Goal: Task Accomplishment & Management: Use online tool/utility

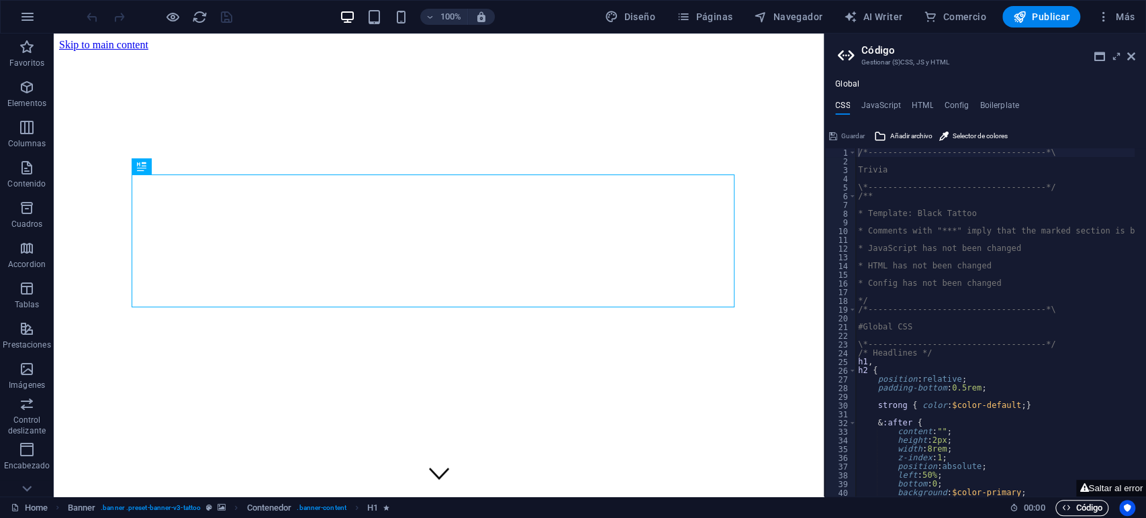
click at [1074, 513] on span "Código" at bounding box center [1082, 508] width 41 height 16
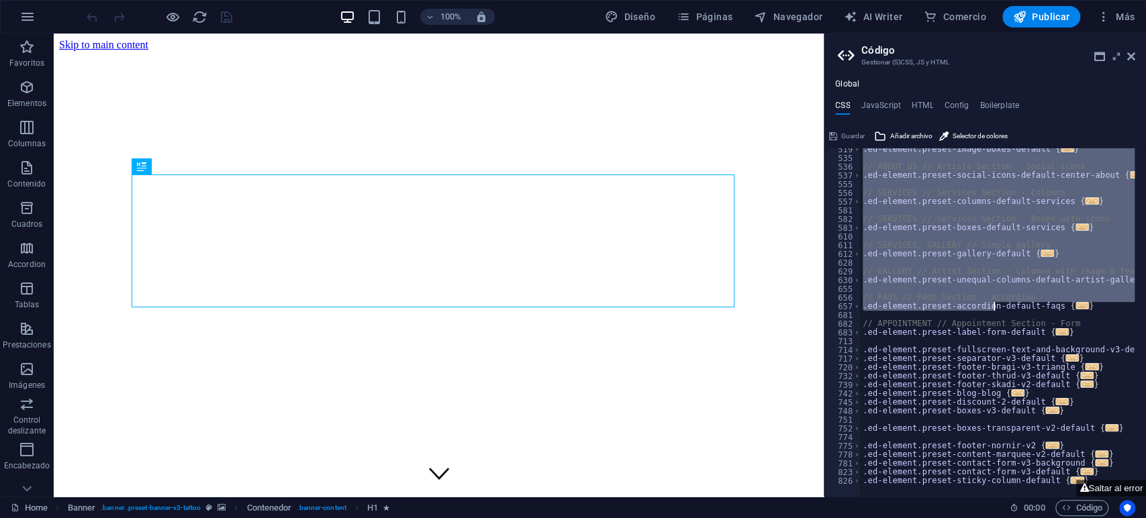
scroll to position [1199, 0]
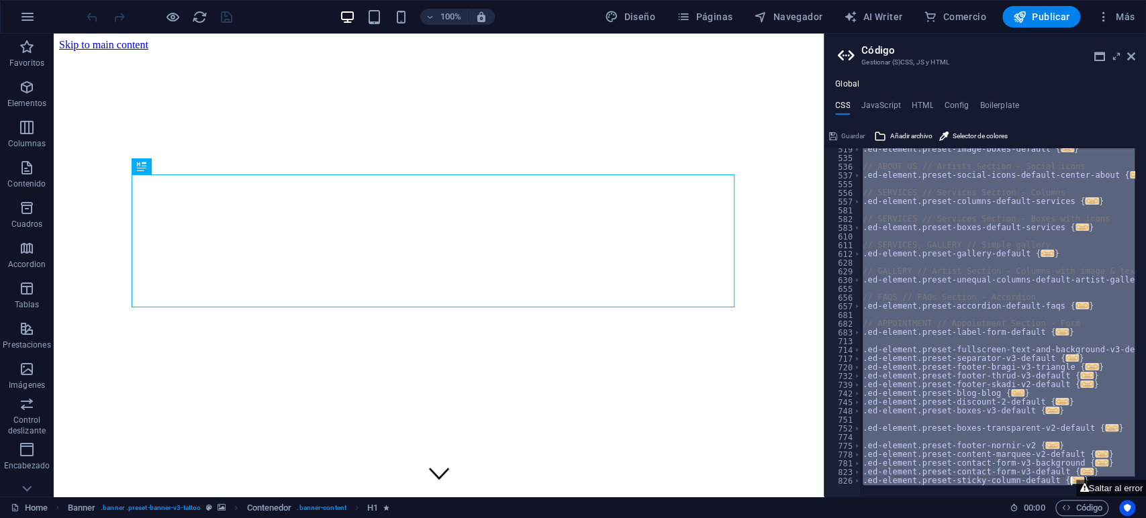
drag, startPoint x: 859, startPoint y: 152, endPoint x: 1076, endPoint y: 479, distance: 392.0
click at [1076, 481] on div "/*------------------------------------*\ 519 535 536 537 555 556 557 581 582 58…" at bounding box center [986, 311] width 322 height 371
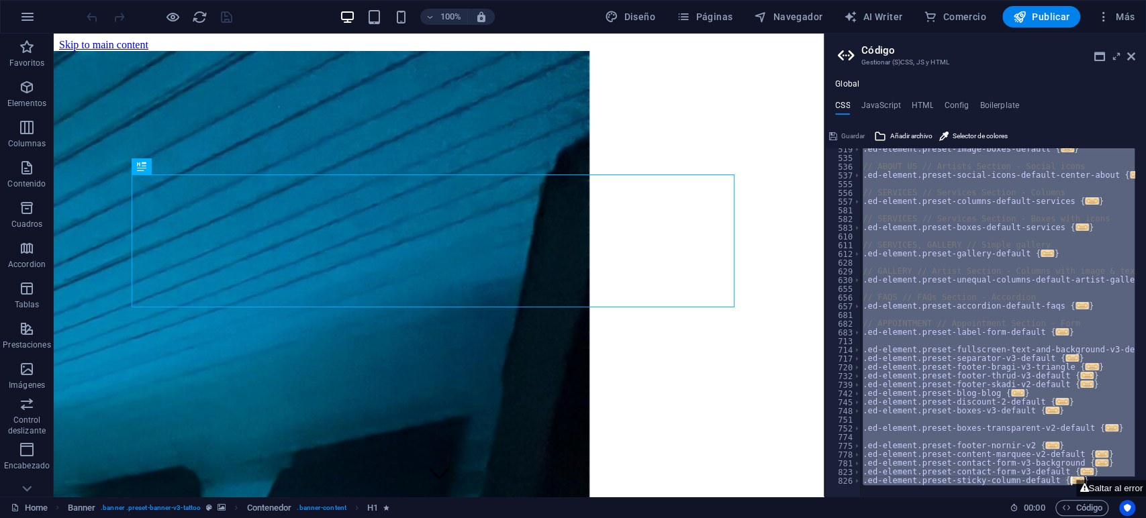
paste textarea "$fixed-position: right"
type textarea "$fixed-position: right"
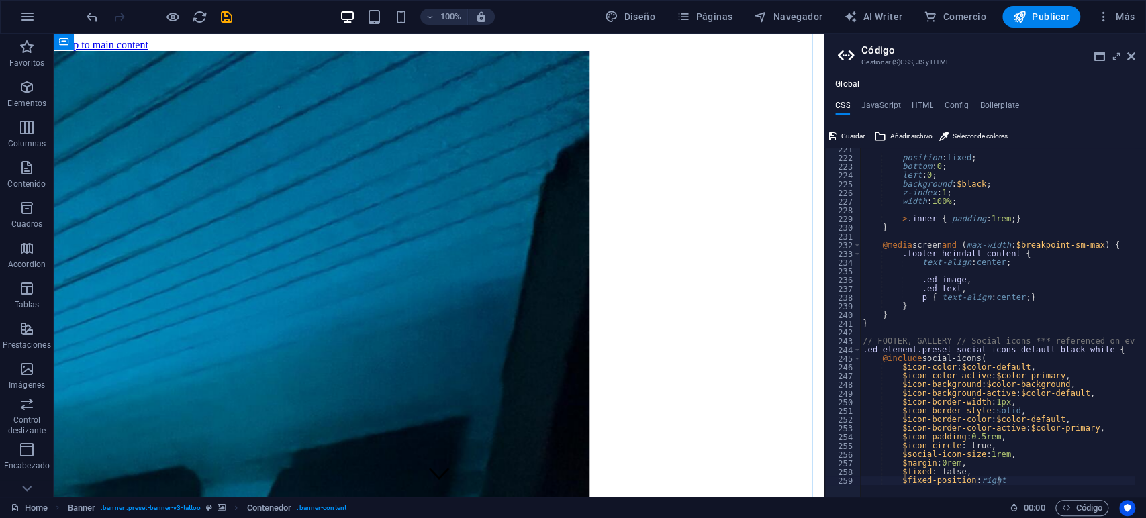
click at [1124, 56] on header "Código Gestionar (S)CSS, JS y HTML" at bounding box center [986, 51] width 297 height 35
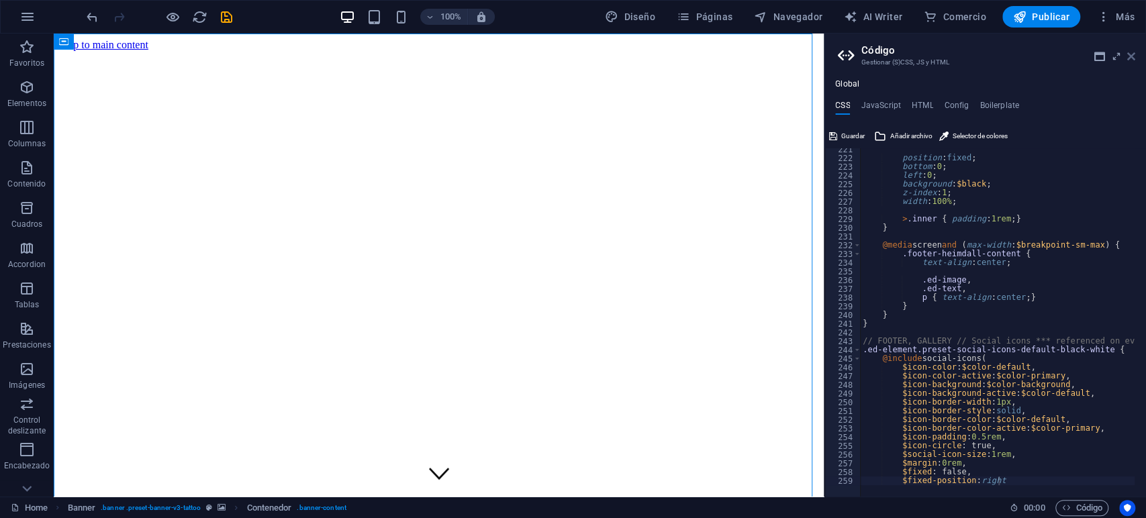
click at [1131, 56] on icon at bounding box center [1131, 56] width 8 height 11
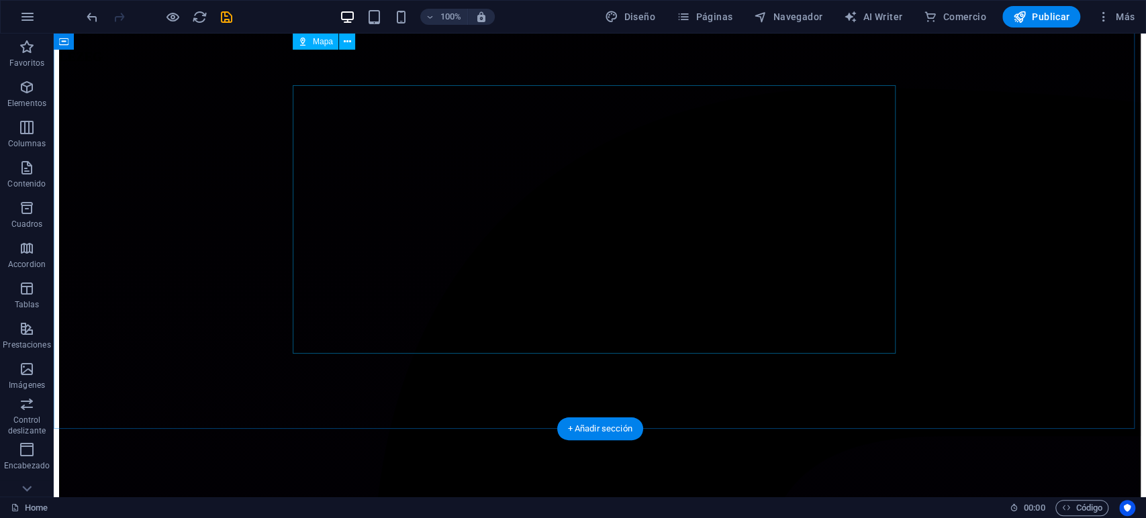
scroll to position [3964, 0]
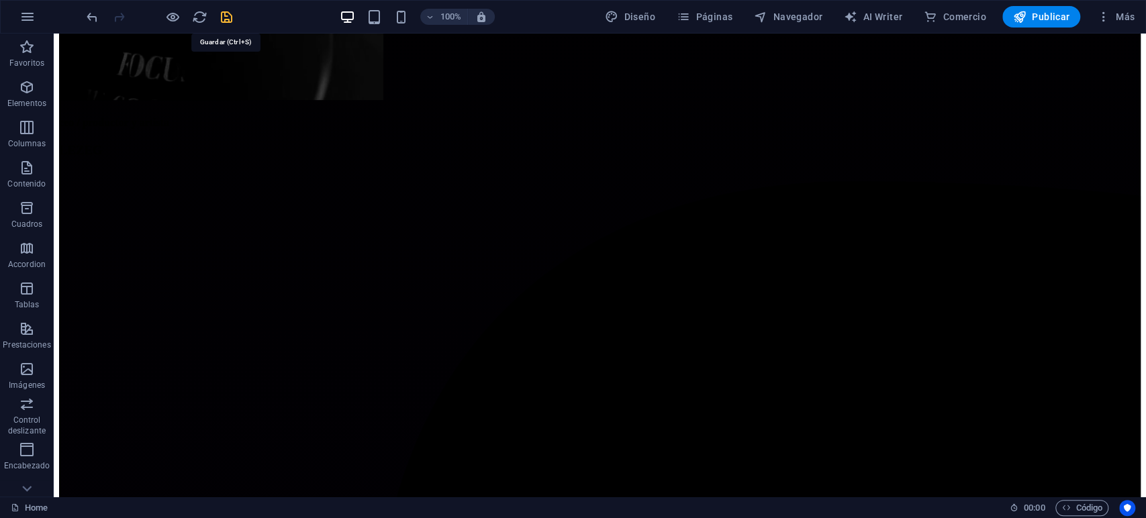
click at [229, 15] on icon "save" at bounding box center [226, 16] width 15 height 15
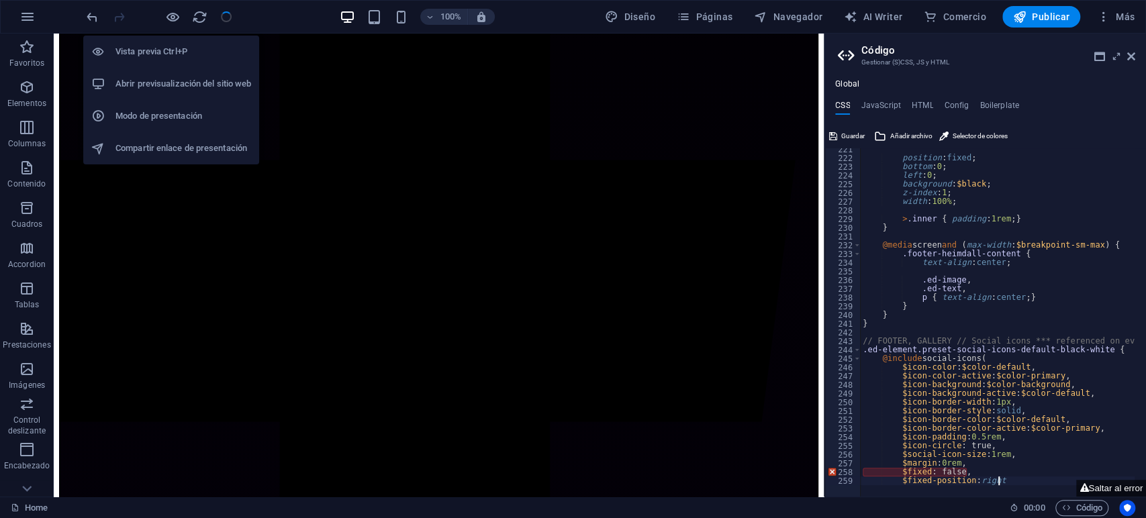
click at [173, 76] on h6 "Abrir previsualización del sitio web" at bounding box center [183, 84] width 136 height 16
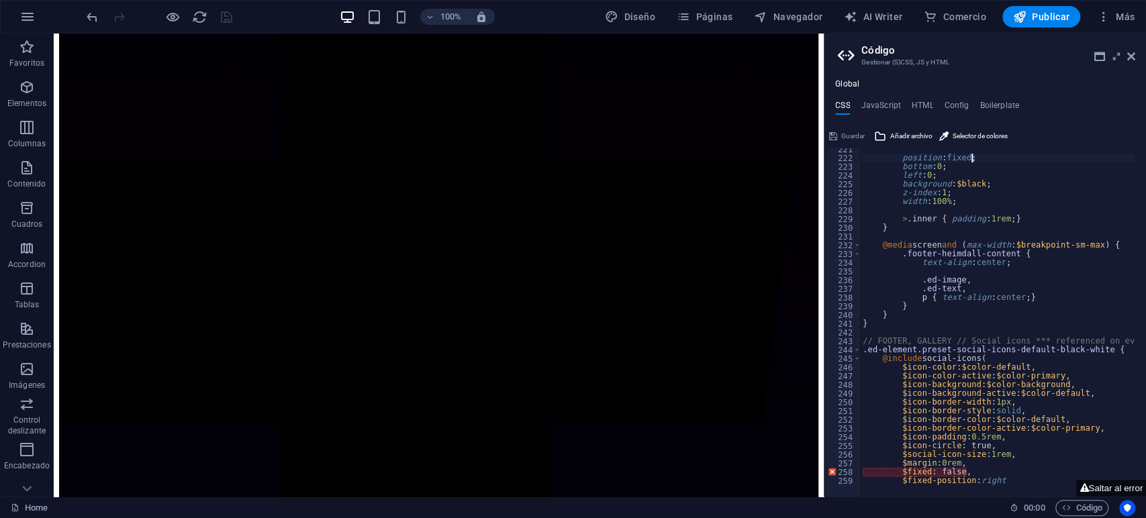
click at [1064, 157] on div "position : fixed ; bottom : 0 ; left : 0 ; background : $black ; z-index : 1 ; …" at bounding box center [1059, 322] width 399 height 355
click at [1063, 157] on div "position : fixed ; bottom : 0 ; left : 0 ; background : $black ; z-index : 1 ; …" at bounding box center [1059, 322] width 399 height 355
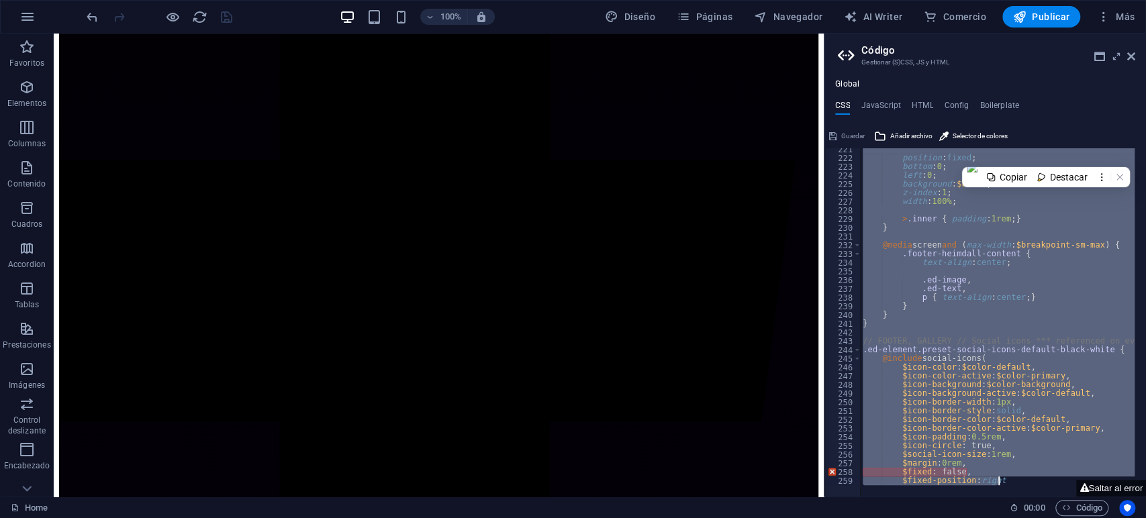
click at [1063, 157] on div "position : fixed ; bottom : 0 ; left : 0 ; background : $black ; z-index : 1 ; …" at bounding box center [1059, 322] width 399 height 355
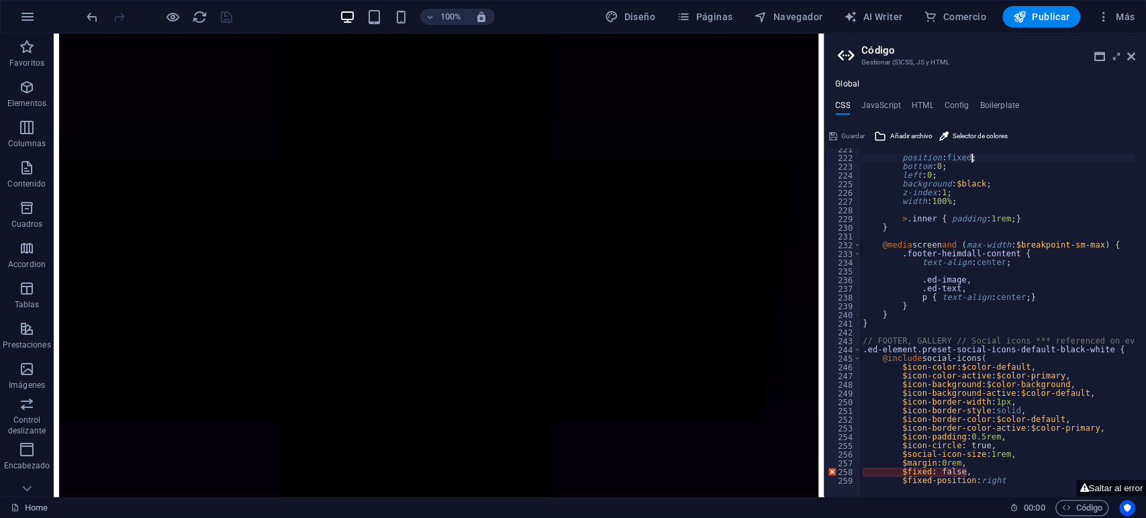
click at [1063, 157] on div "position : fixed ; bottom : 0 ; left : 0 ; background : $black ; z-index : 1 ; …" at bounding box center [1059, 322] width 399 height 355
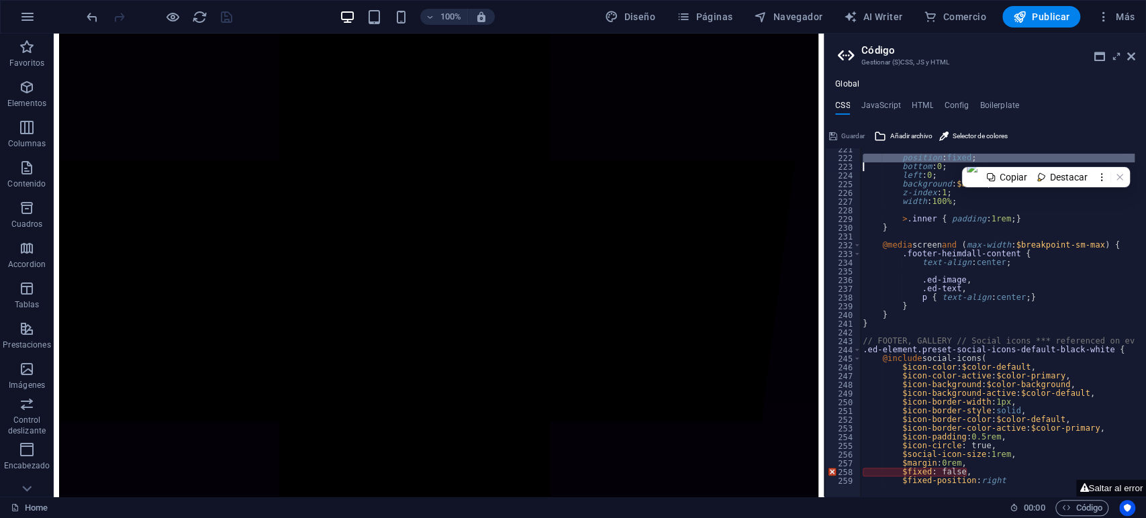
click at [1063, 157] on div "position : fixed ; bottom : 0 ; left : 0 ; background : $black ; z-index : 1 ; …" at bounding box center [1059, 322] width 399 height 355
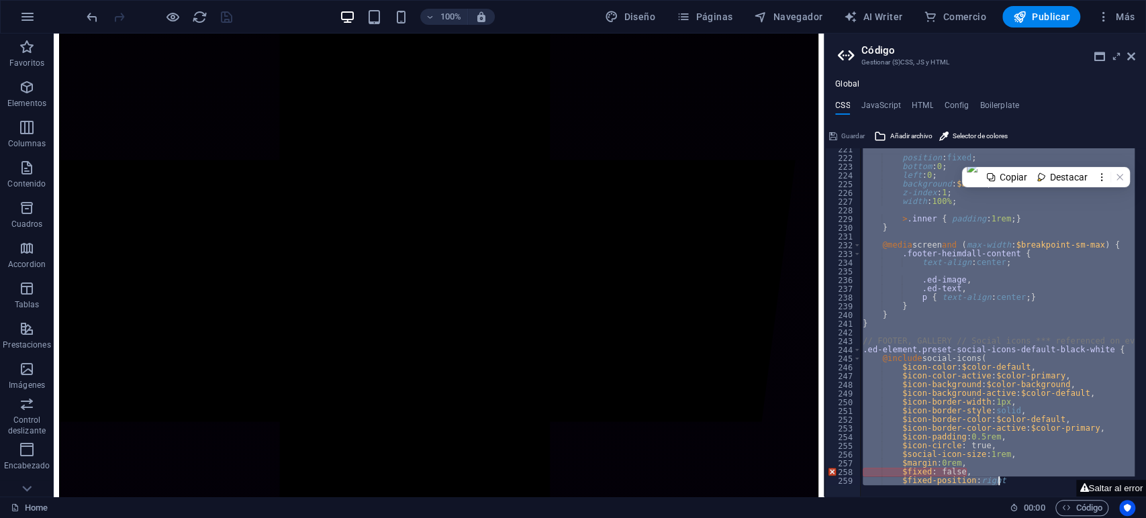
paste textarea "h3 {"
type textarea "h3 {"
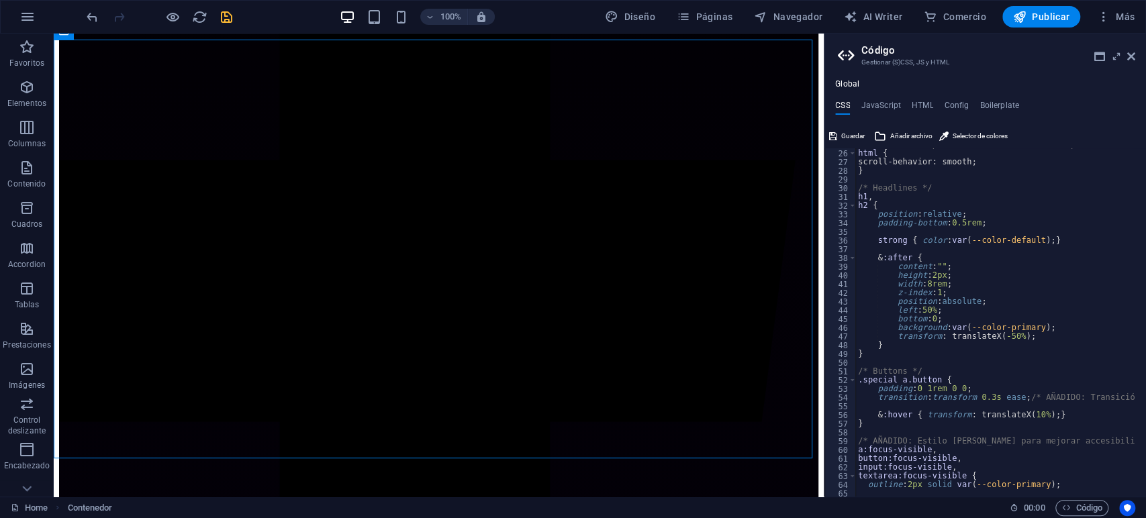
scroll to position [218, 0]
click at [854, 136] on span "Guardar" at bounding box center [853, 136] width 24 height 16
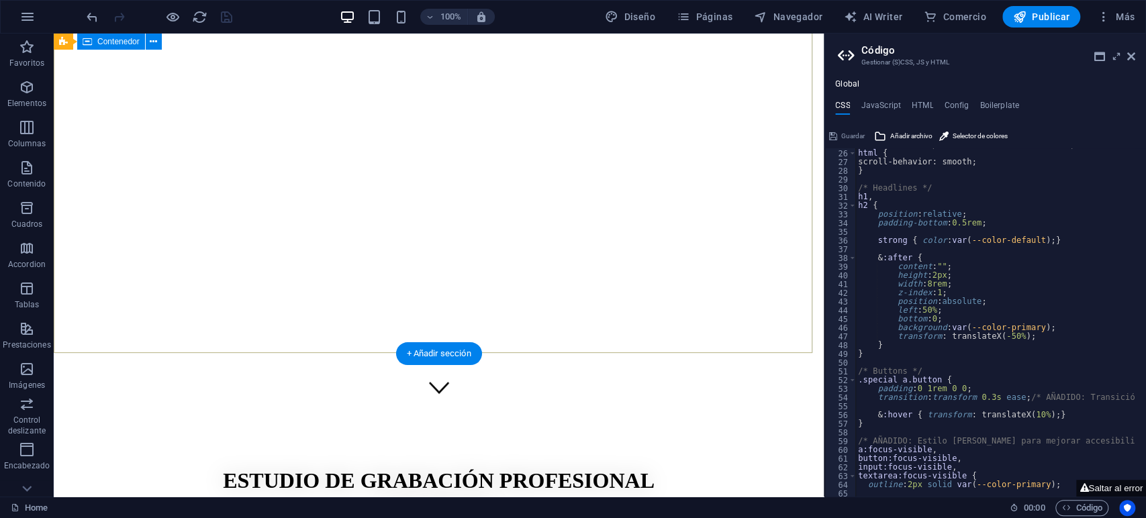
scroll to position [0, 0]
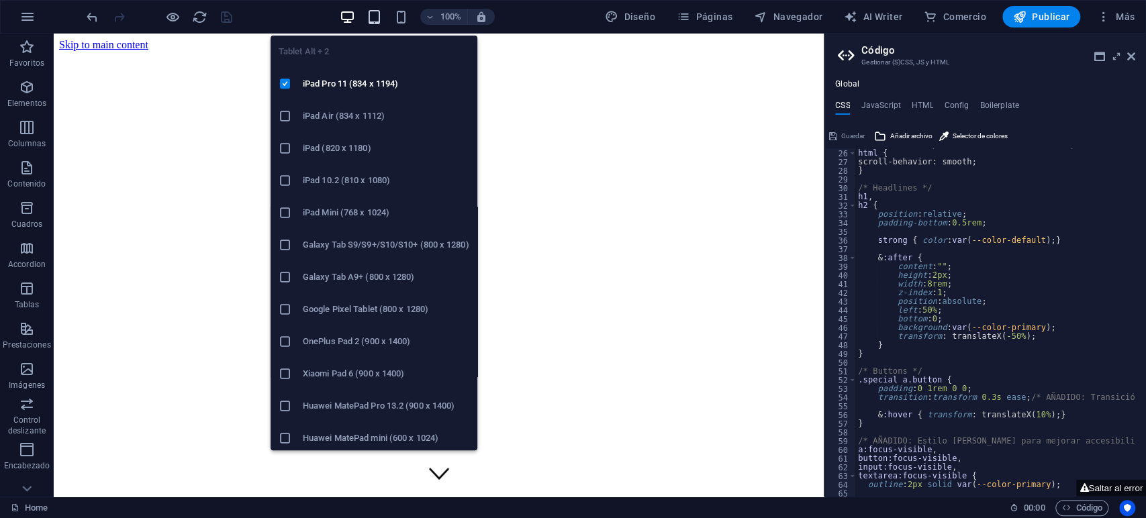
click at [381, 14] on span "button" at bounding box center [375, 16] width 16 height 15
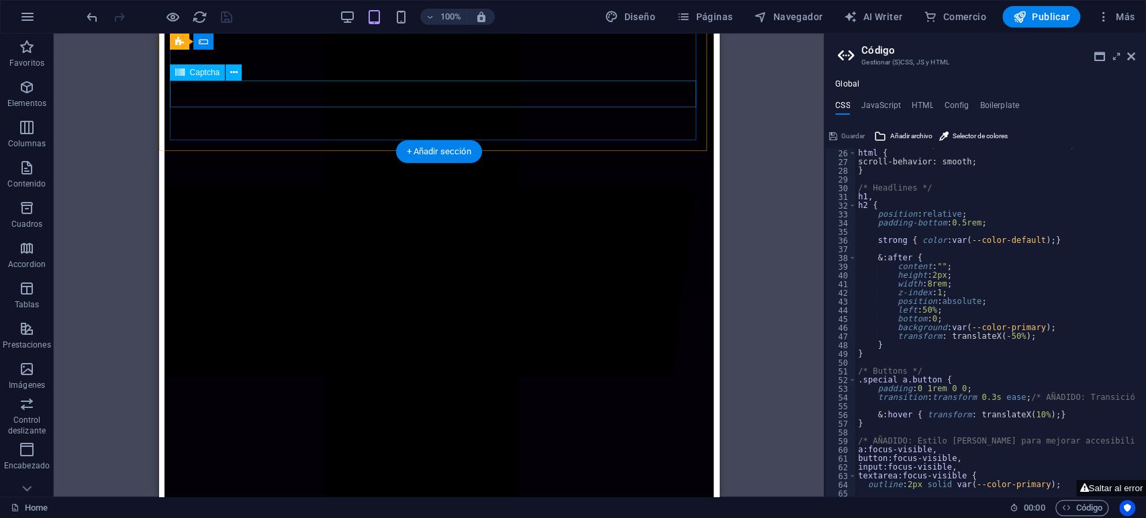
scroll to position [3332, 0]
click at [403, 15] on icon "button" at bounding box center [400, 16] width 15 height 15
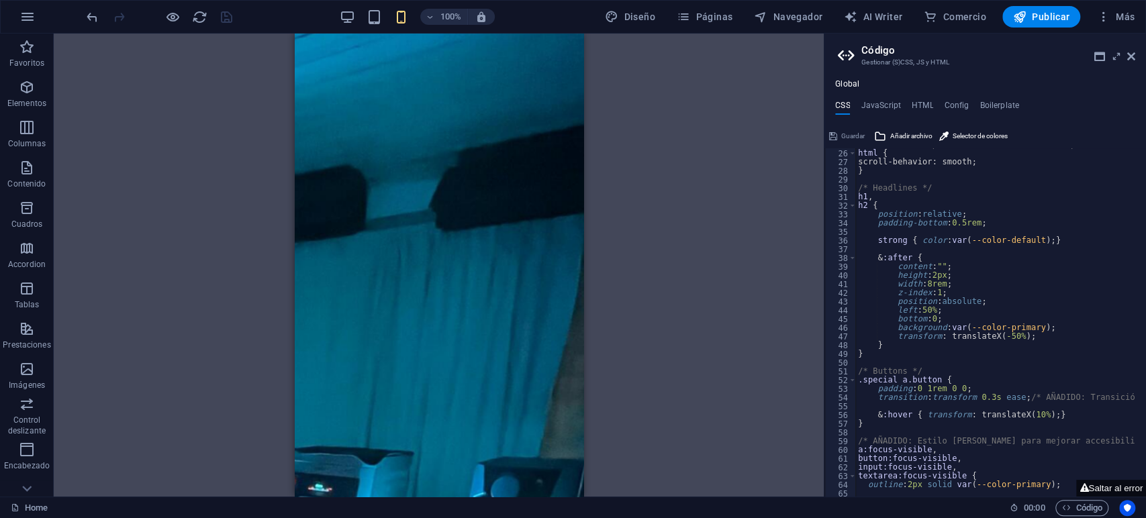
click at [348, 5] on div "100% Diseño Páginas Navegador AI Writer Comercio Publicar Más" at bounding box center [573, 17] width 1145 height 32
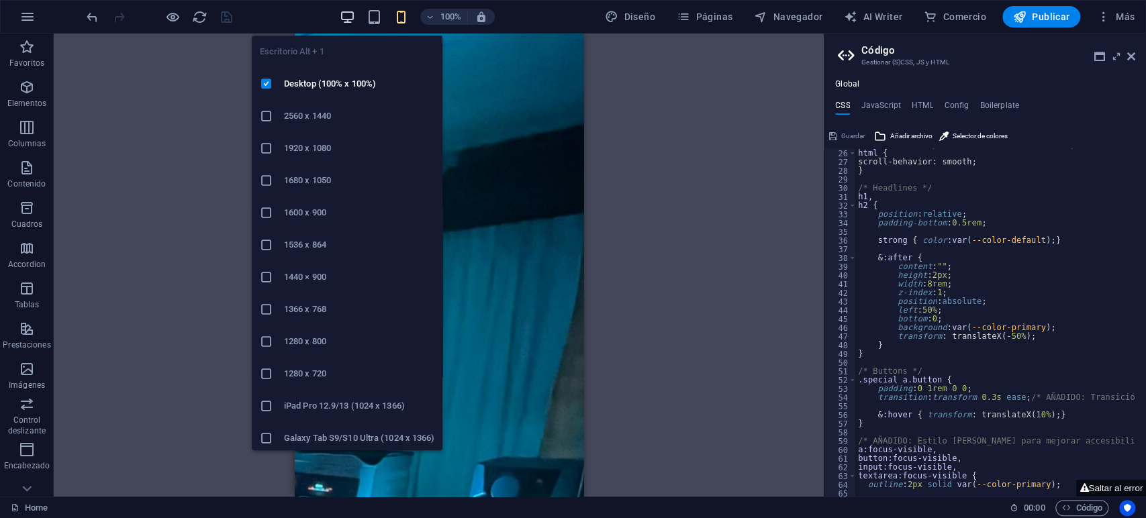
click at [348, 13] on icon "button" at bounding box center [347, 16] width 15 height 15
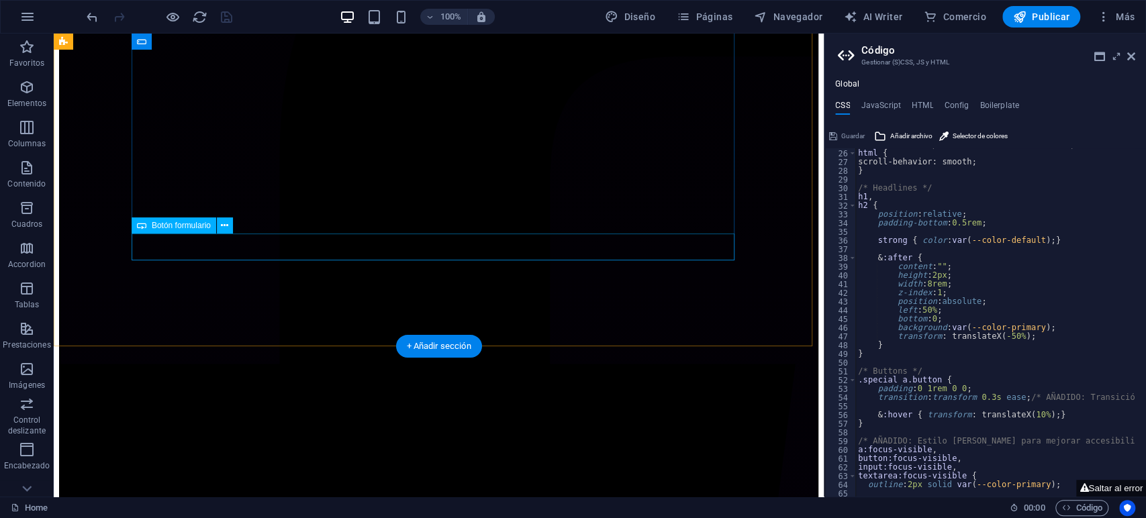
scroll to position [3592, 0]
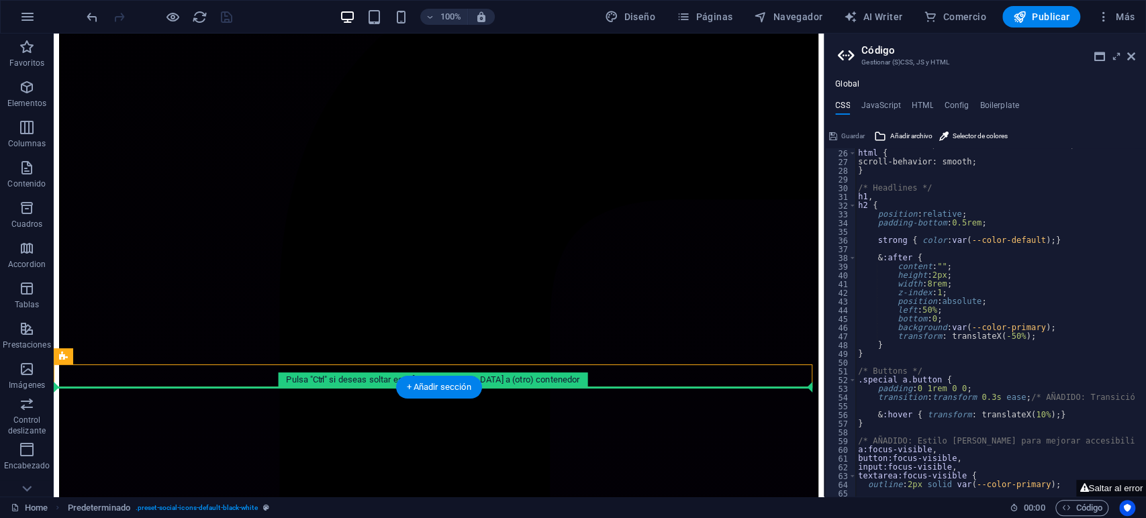
drag, startPoint x: 113, startPoint y: 398, endPoint x: 334, endPoint y: 432, distance: 223.5
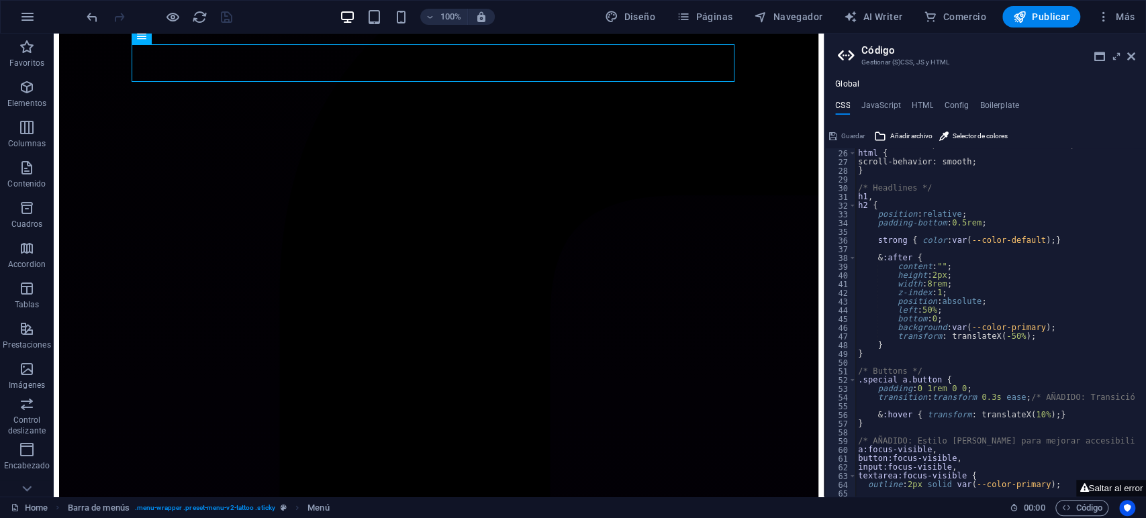
click at [1125, 58] on header "Código Gestionar (S)CSS, JS y HTML" at bounding box center [986, 51] width 297 height 35
click at [1132, 56] on icon at bounding box center [1131, 56] width 8 height 11
